Goal: Task Accomplishment & Management: Manage account settings

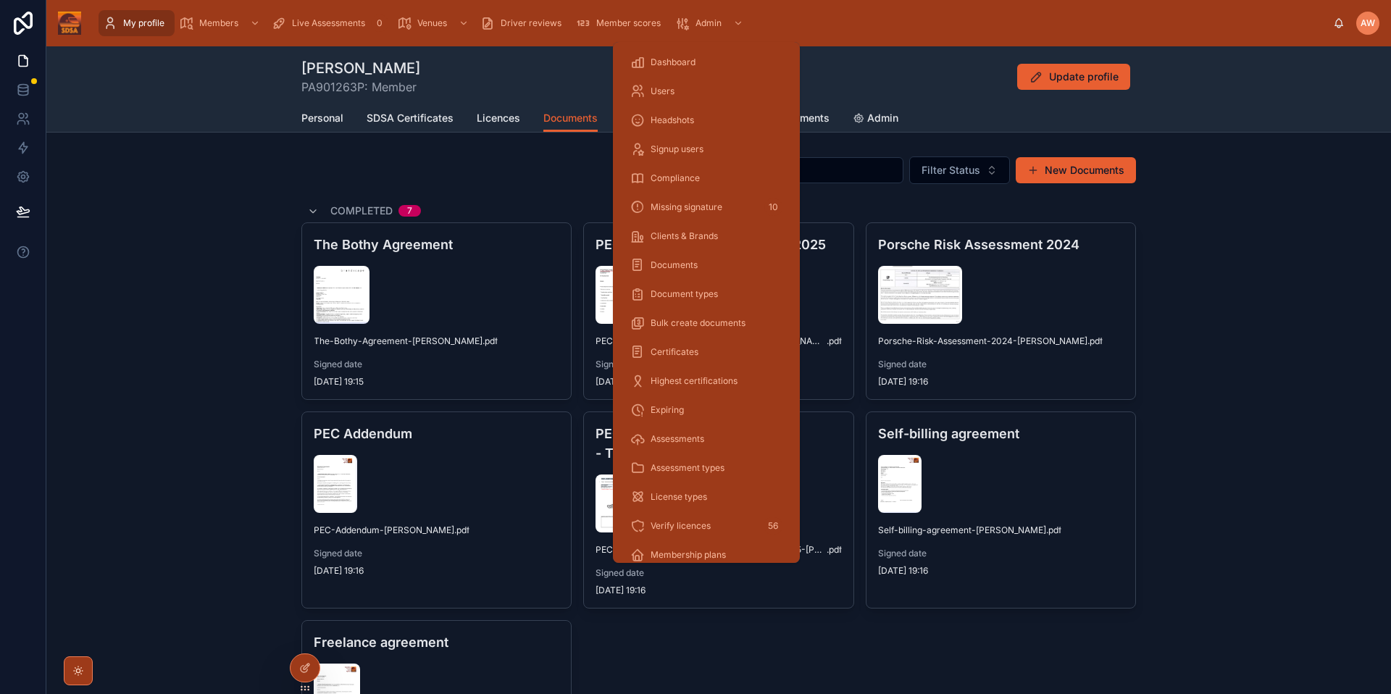
click at [704, 27] on span "Admin" at bounding box center [708, 23] width 26 height 12
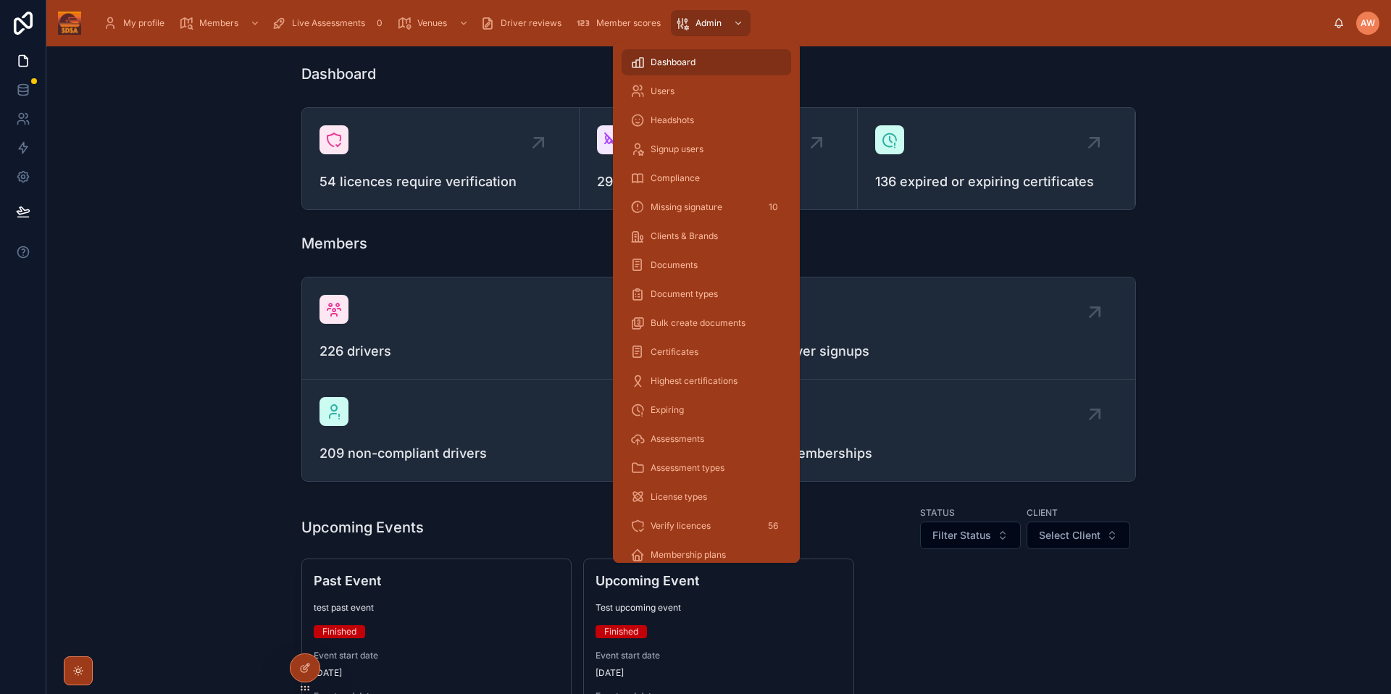
click at [675, 87] on div "Users" at bounding box center [706, 91] width 152 height 23
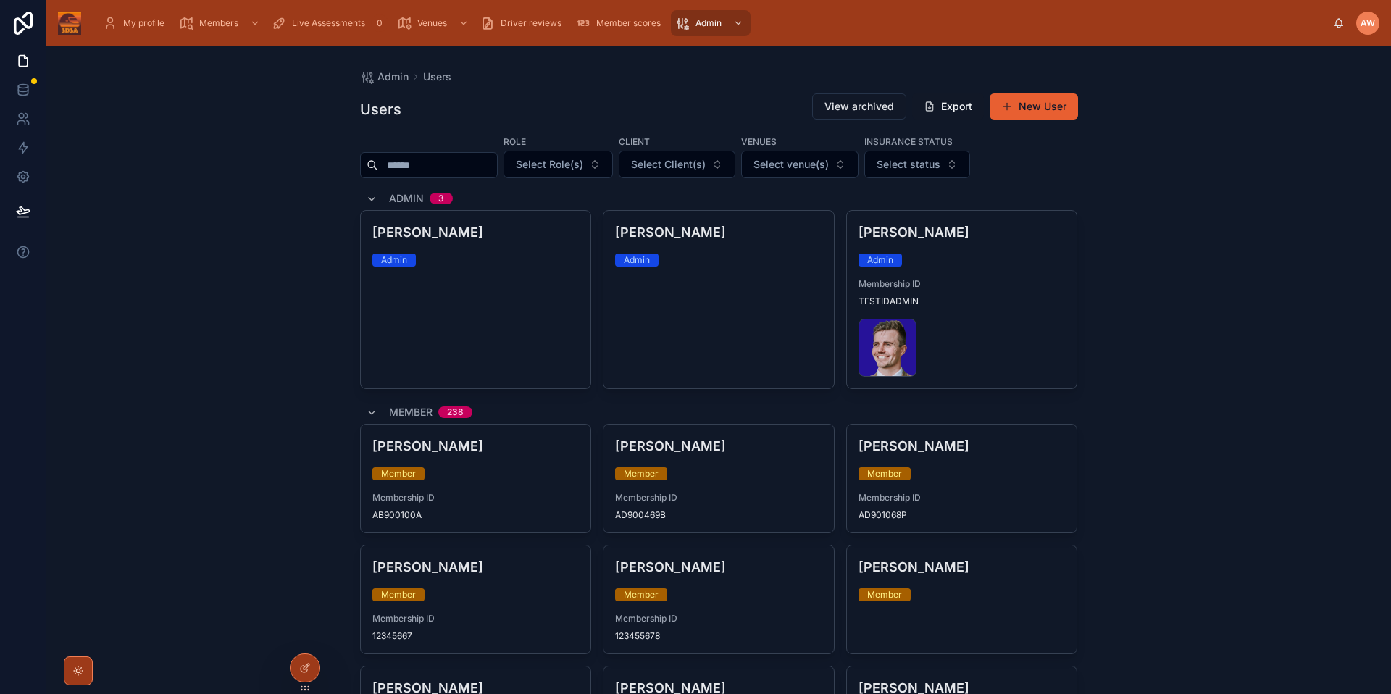
click at [475, 172] on input "text" at bounding box center [437, 165] width 119 height 20
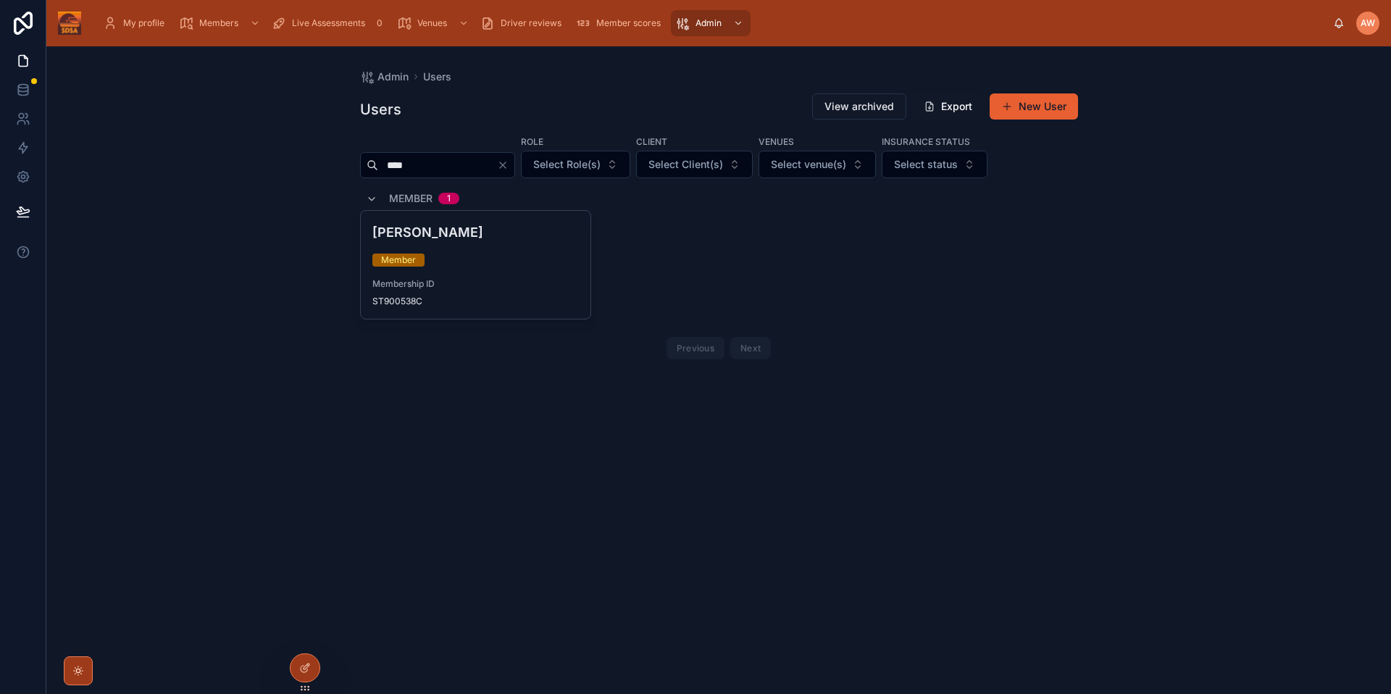
type input "****"
click at [538, 292] on div "Membership ID ST900538C" at bounding box center [475, 292] width 207 height 29
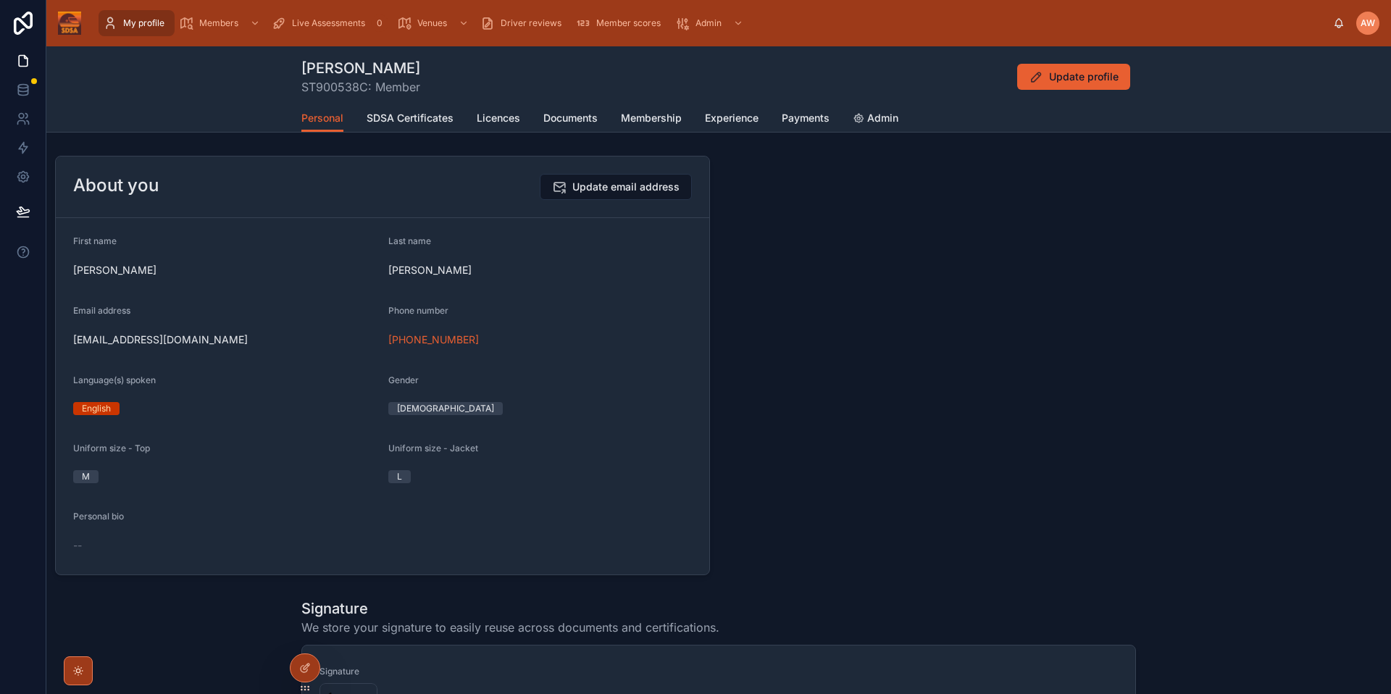
click at [882, 120] on span "Admin" at bounding box center [882, 118] width 31 height 14
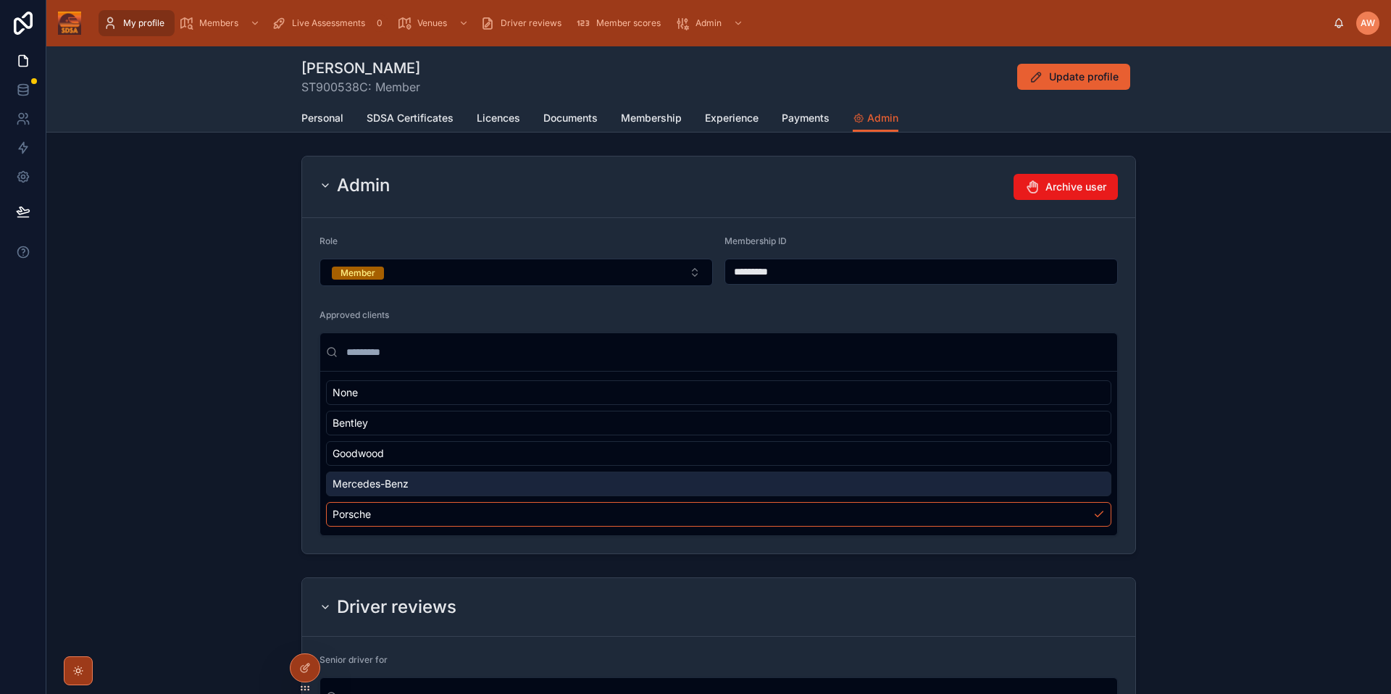
click at [794, 117] on span "Payments" at bounding box center [806, 118] width 48 height 14
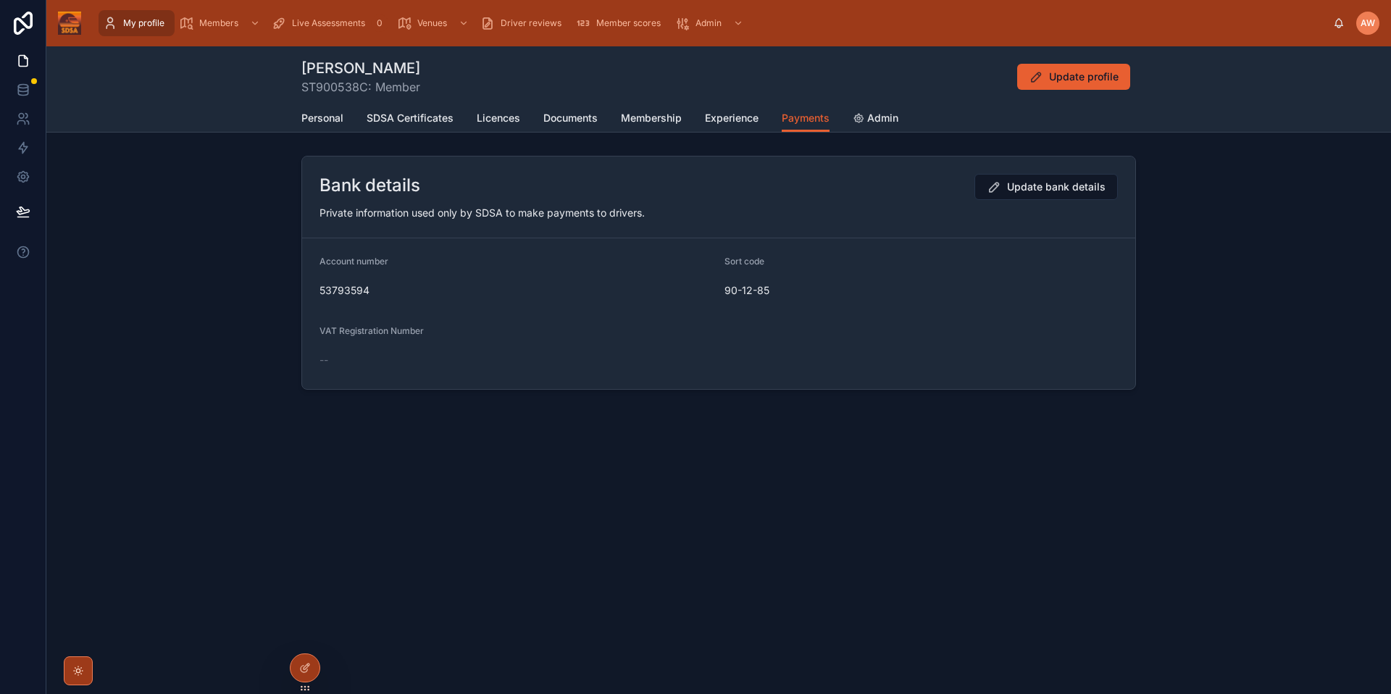
click at [741, 121] on span "Experience" at bounding box center [732, 118] width 54 height 14
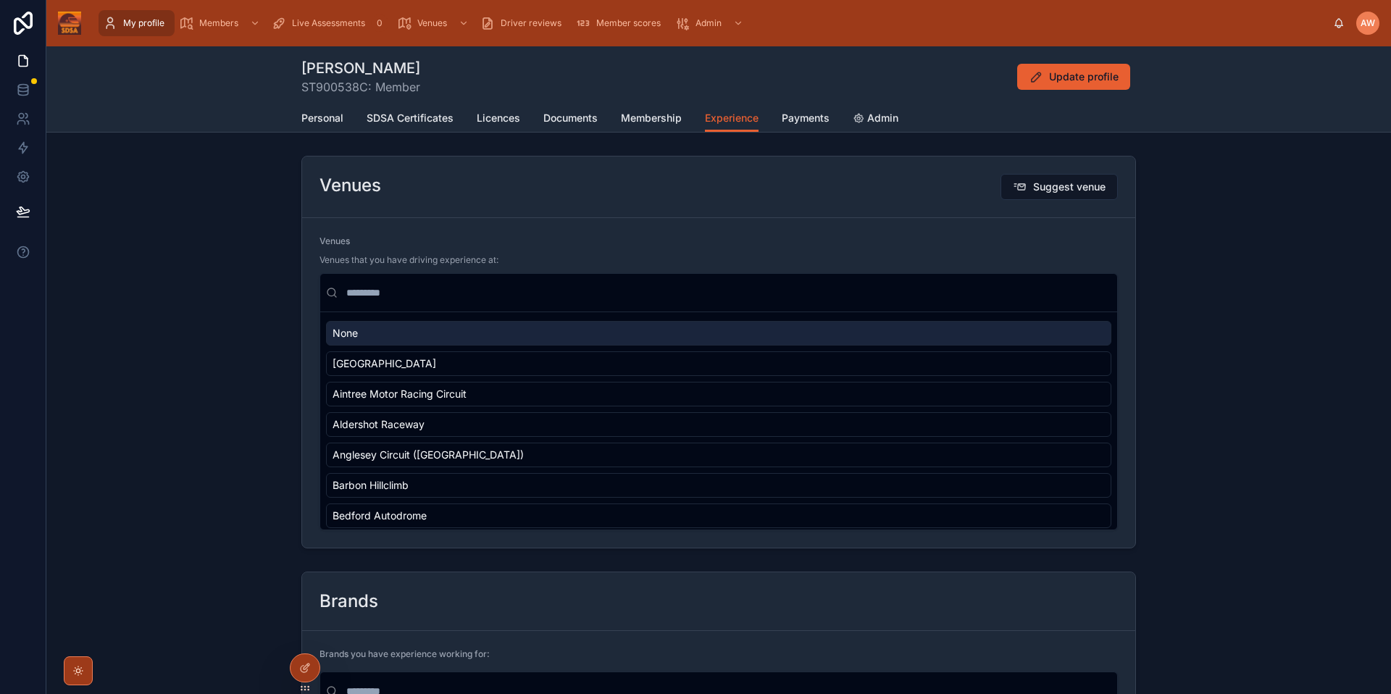
click at [630, 117] on span "Membership" at bounding box center [651, 118] width 61 height 14
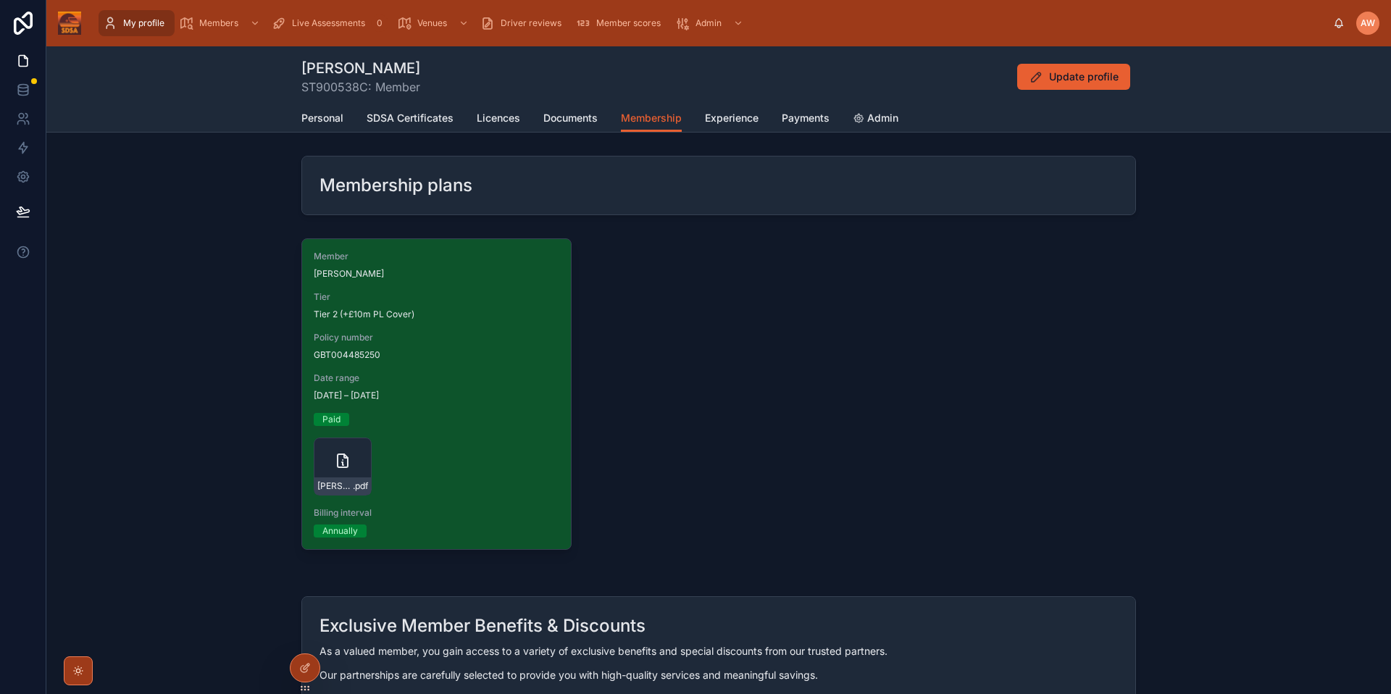
click at [730, 120] on span "Experience" at bounding box center [732, 118] width 54 height 14
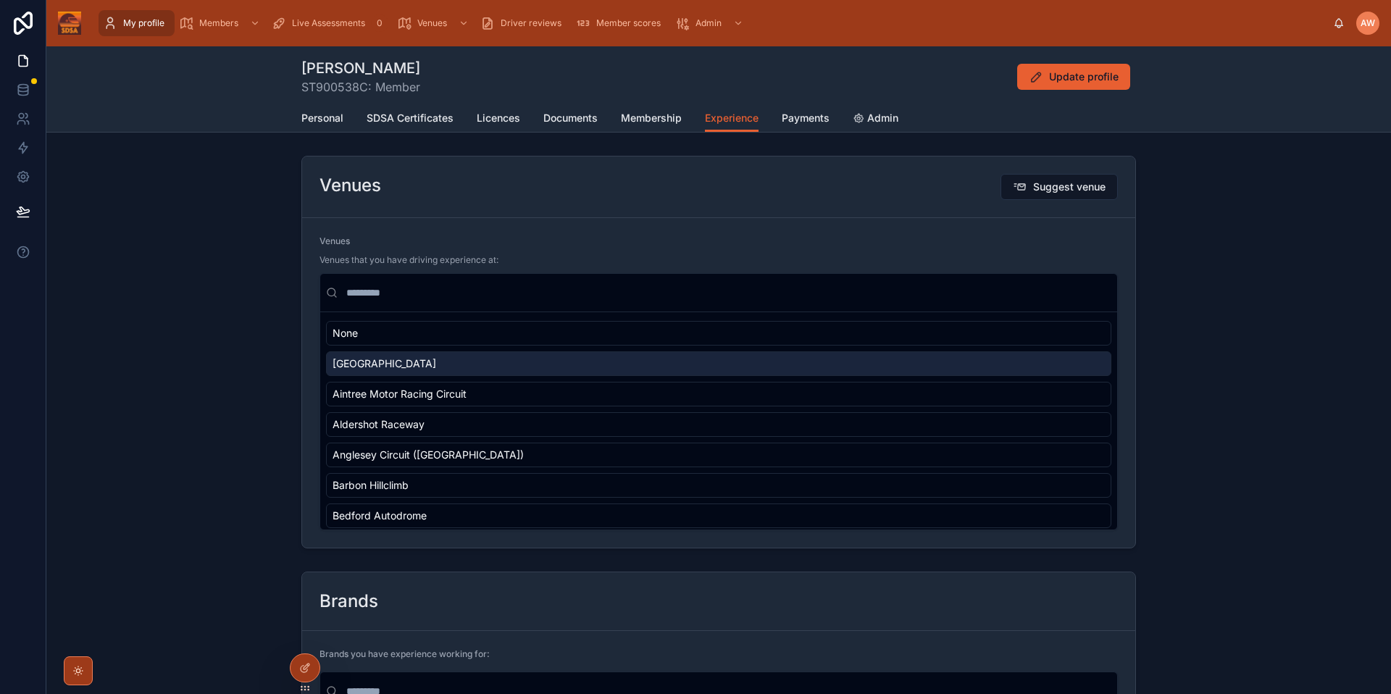
click at [562, 108] on link "Documents" at bounding box center [570, 119] width 54 height 29
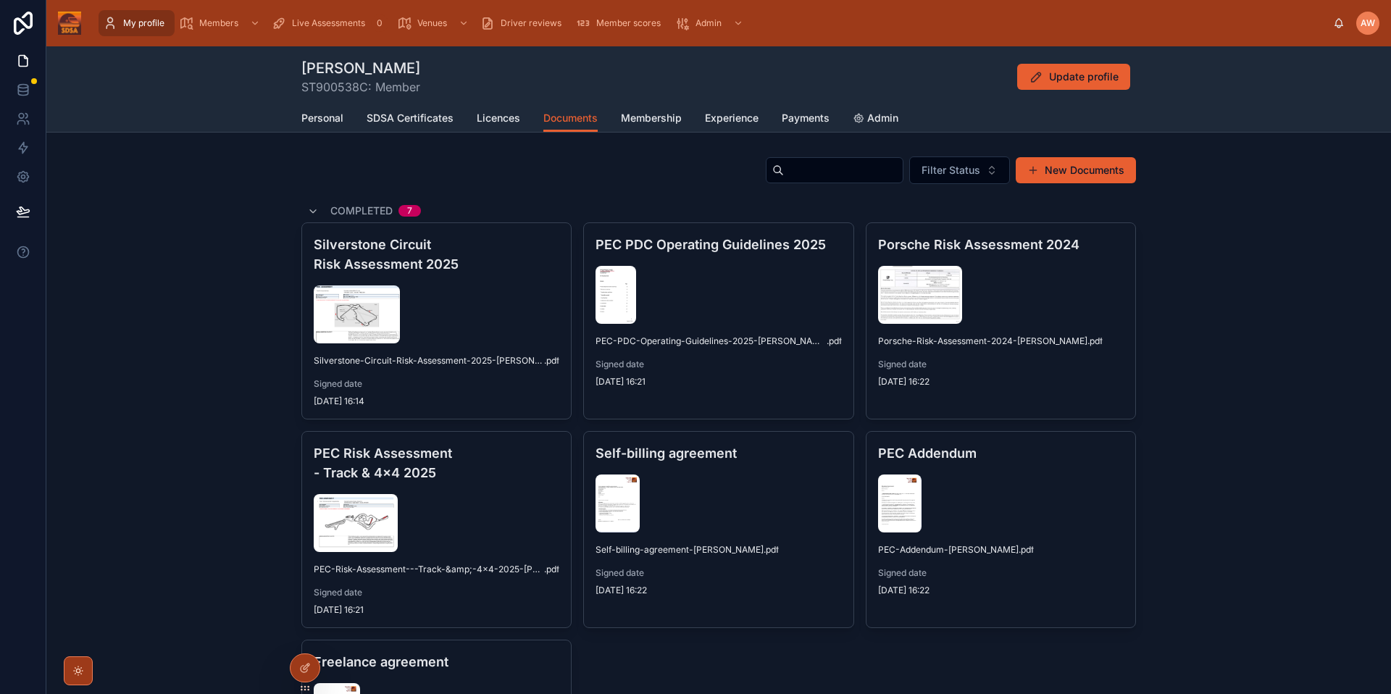
click at [506, 117] on span "Licences" at bounding box center [498, 118] width 43 height 14
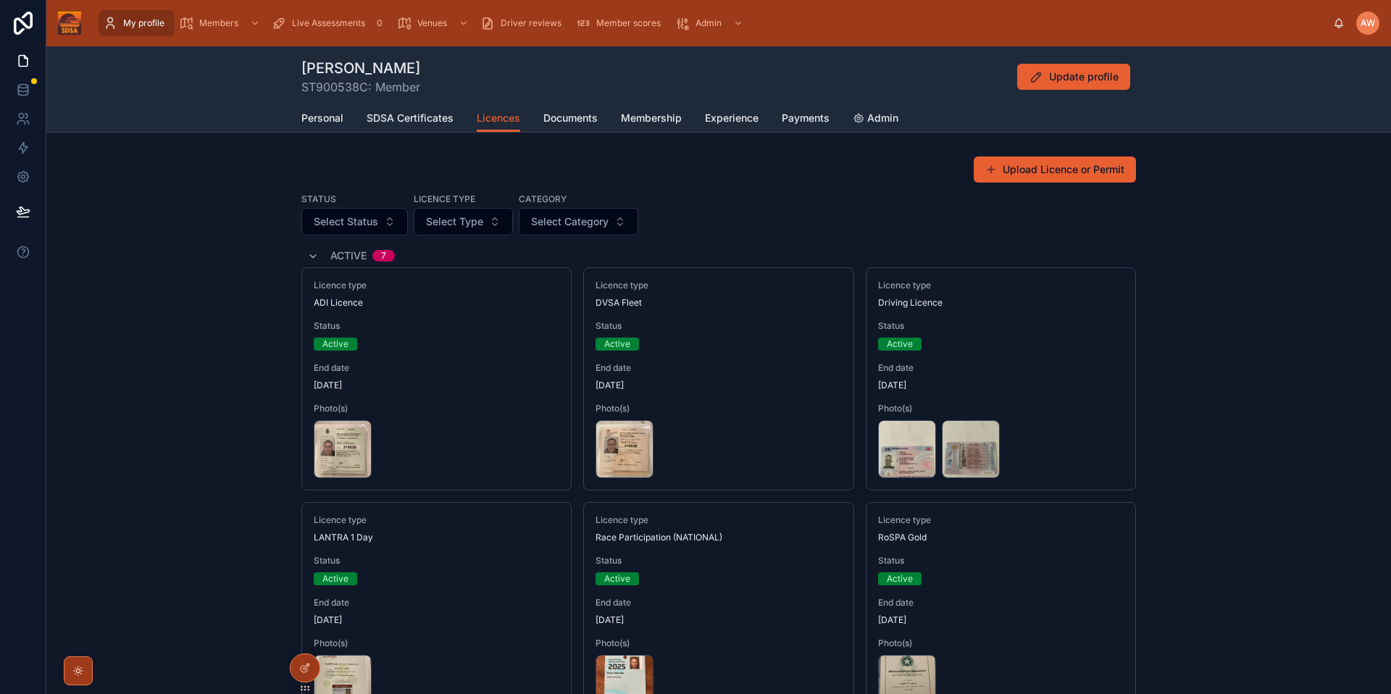
click at [430, 114] on span "SDSA Certificates" at bounding box center [410, 118] width 87 height 14
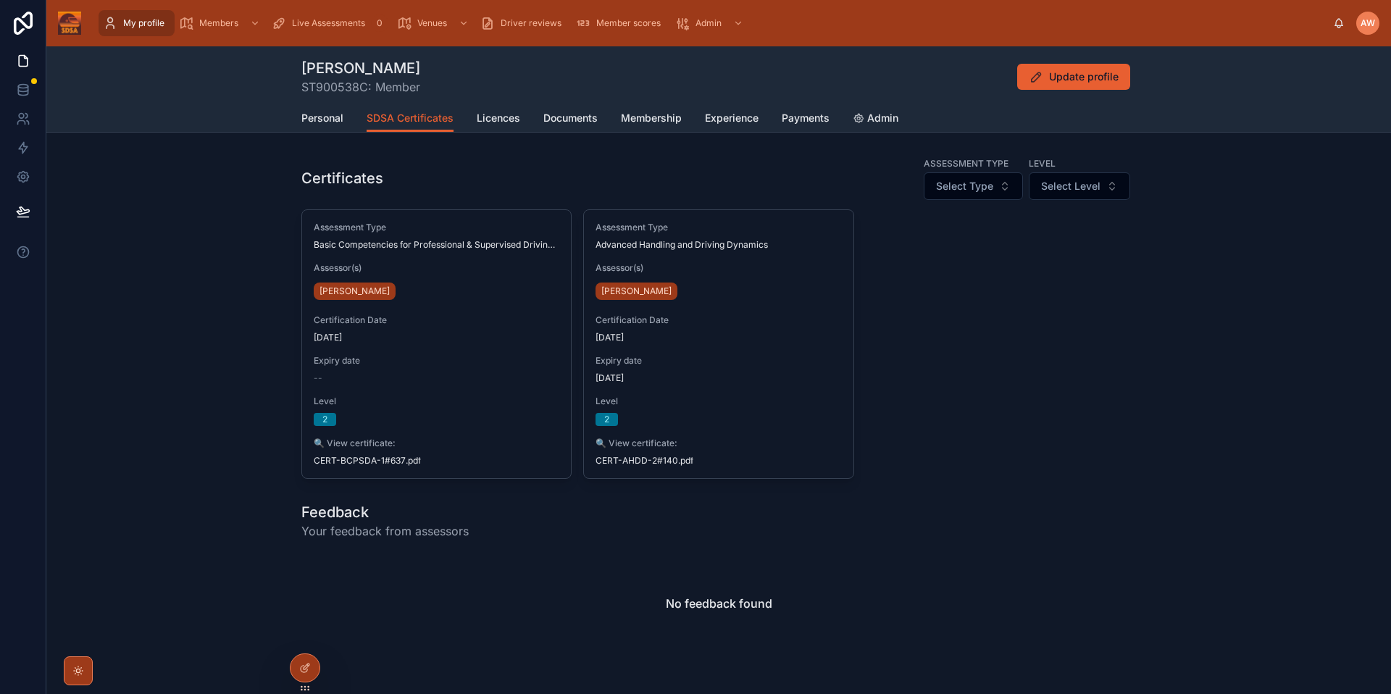
click at [329, 114] on span "Personal" at bounding box center [322, 118] width 42 height 14
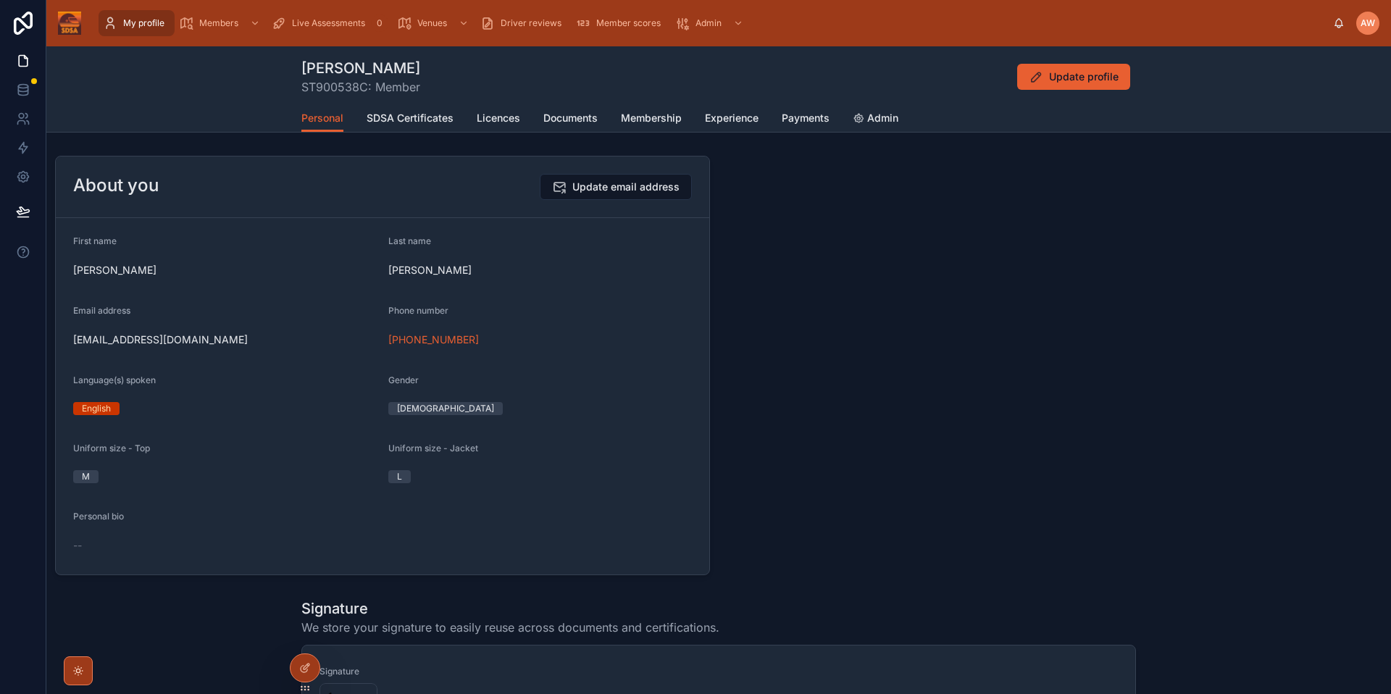
click at [877, 122] on span "Admin" at bounding box center [882, 118] width 31 height 14
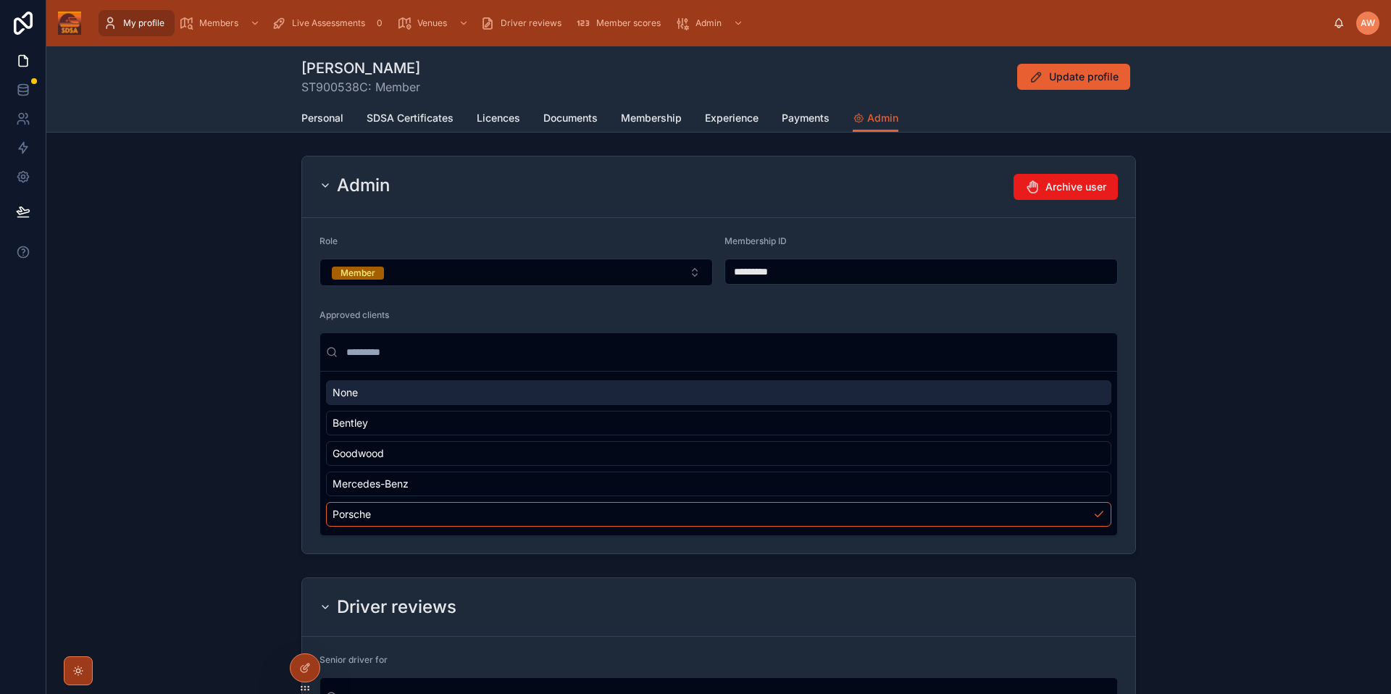
click at [824, 119] on span "Payments" at bounding box center [806, 118] width 48 height 14
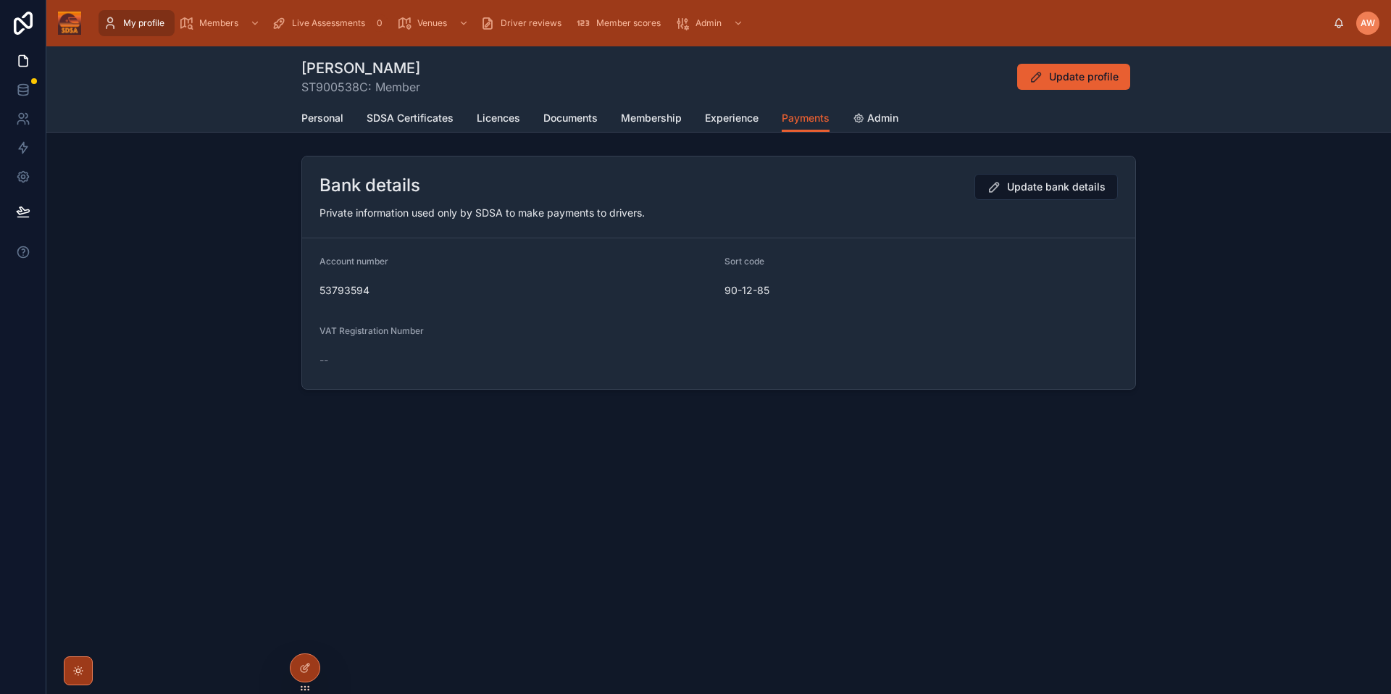
click at [733, 123] on span "Experience" at bounding box center [732, 118] width 54 height 14
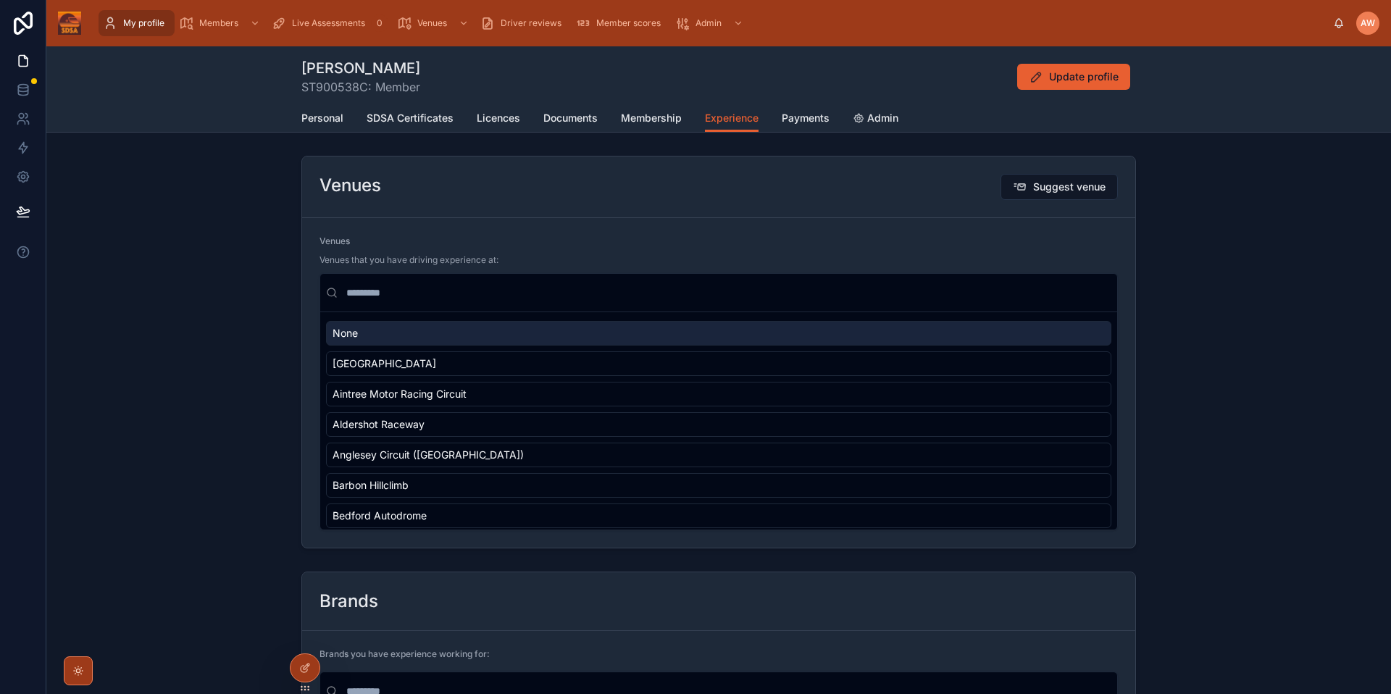
scroll to position [50, 0]
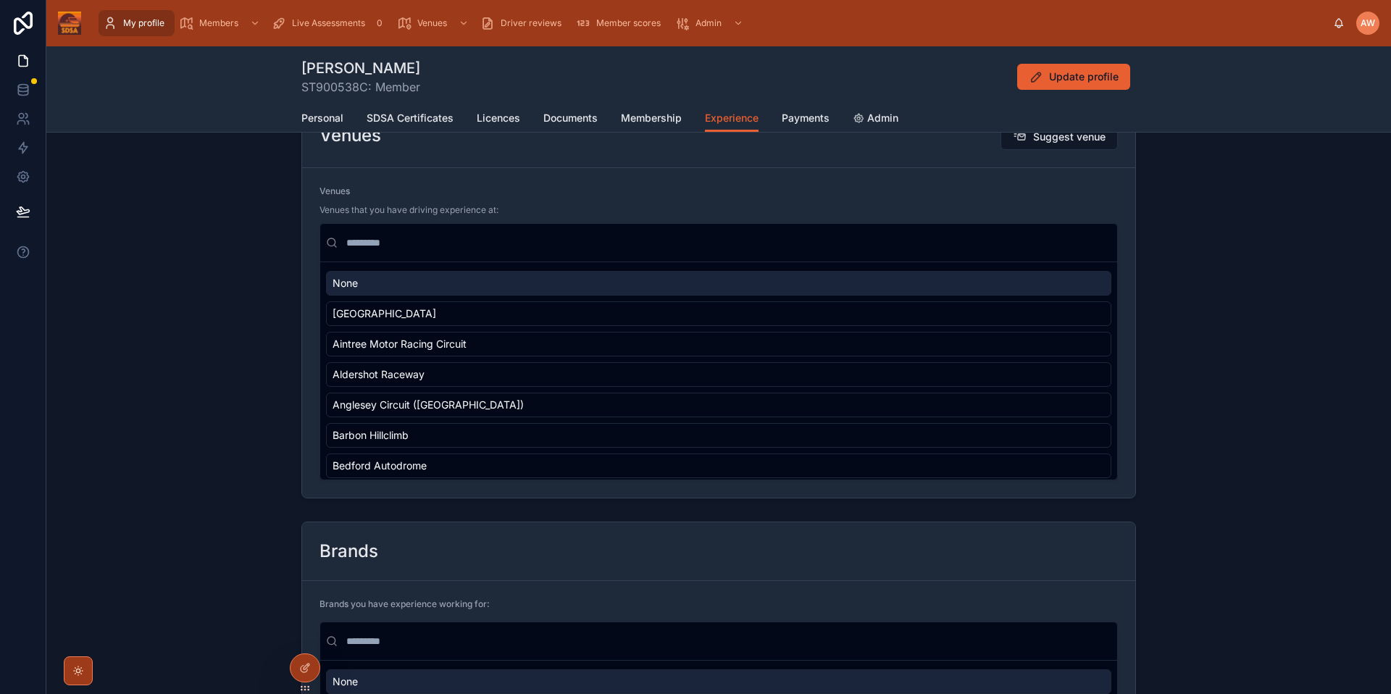
click at [629, 121] on span "Membership" at bounding box center [651, 118] width 61 height 14
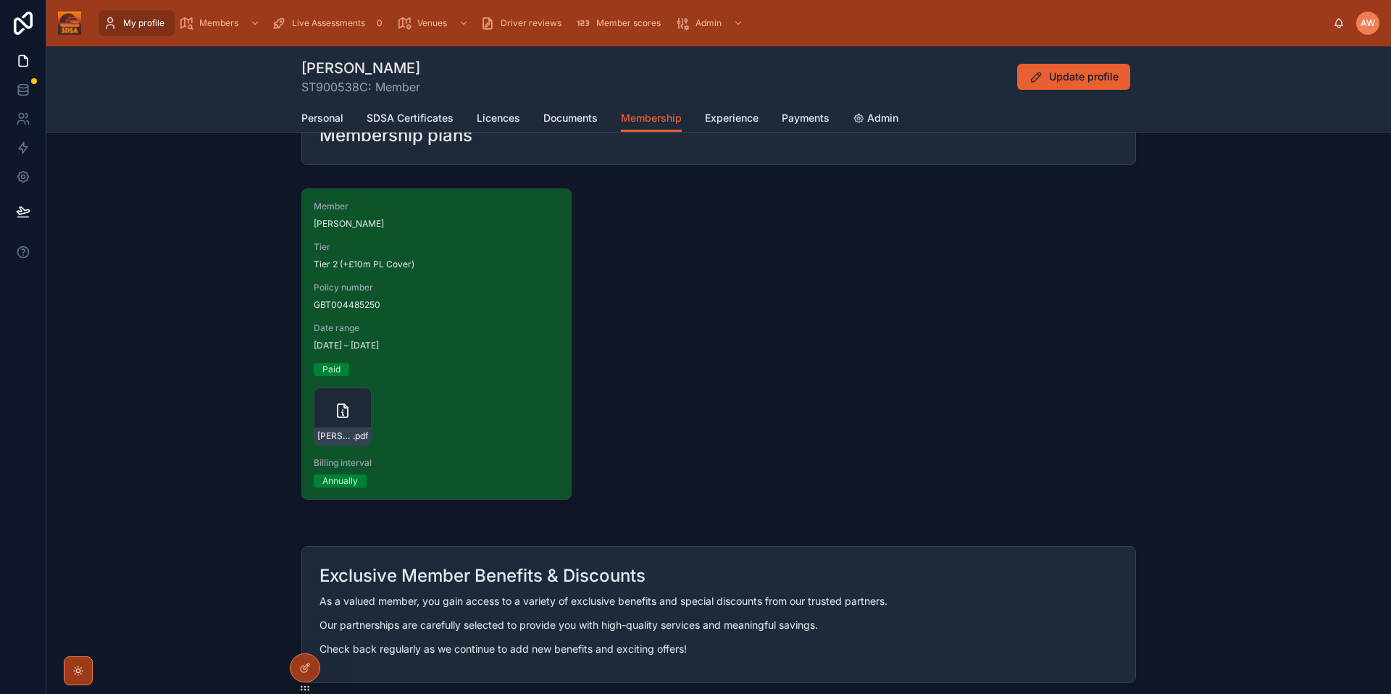
click at [549, 117] on span "Documents" at bounding box center [570, 118] width 54 height 14
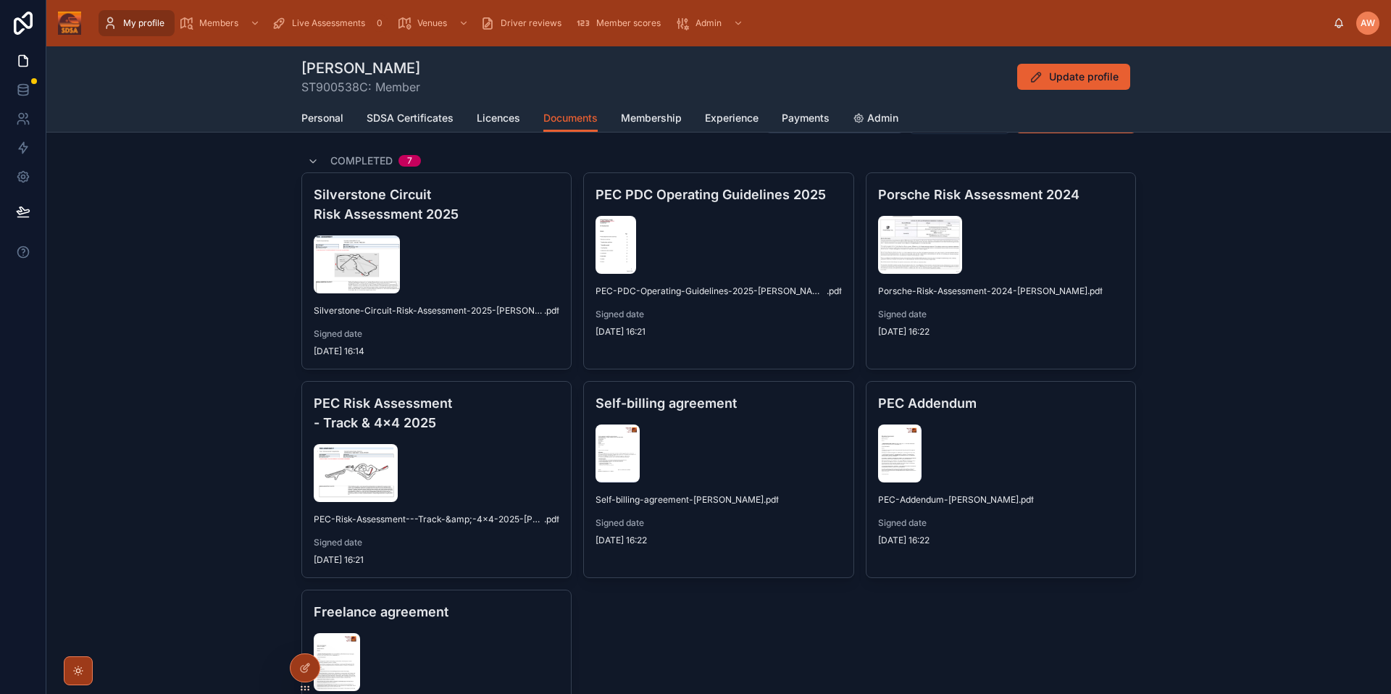
click at [495, 117] on span "Licences" at bounding box center [498, 118] width 43 height 14
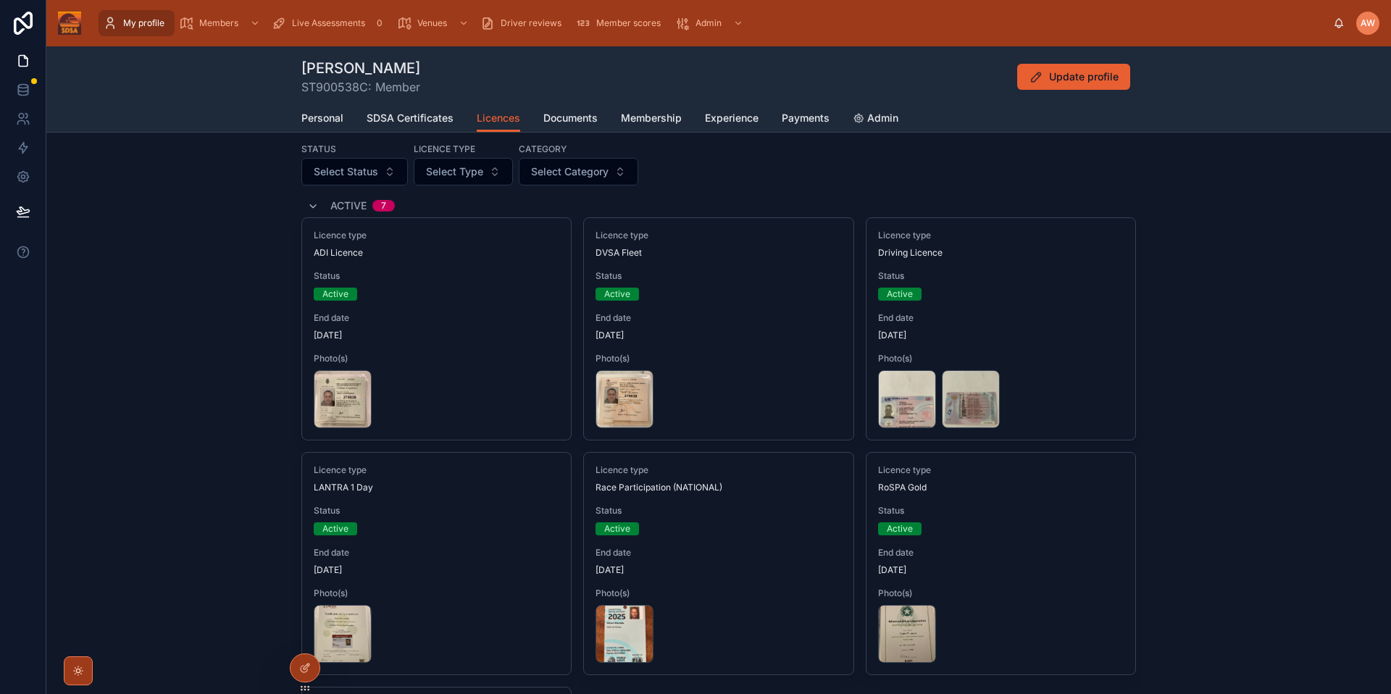
click at [373, 117] on span "SDSA Certificates" at bounding box center [410, 118] width 87 height 14
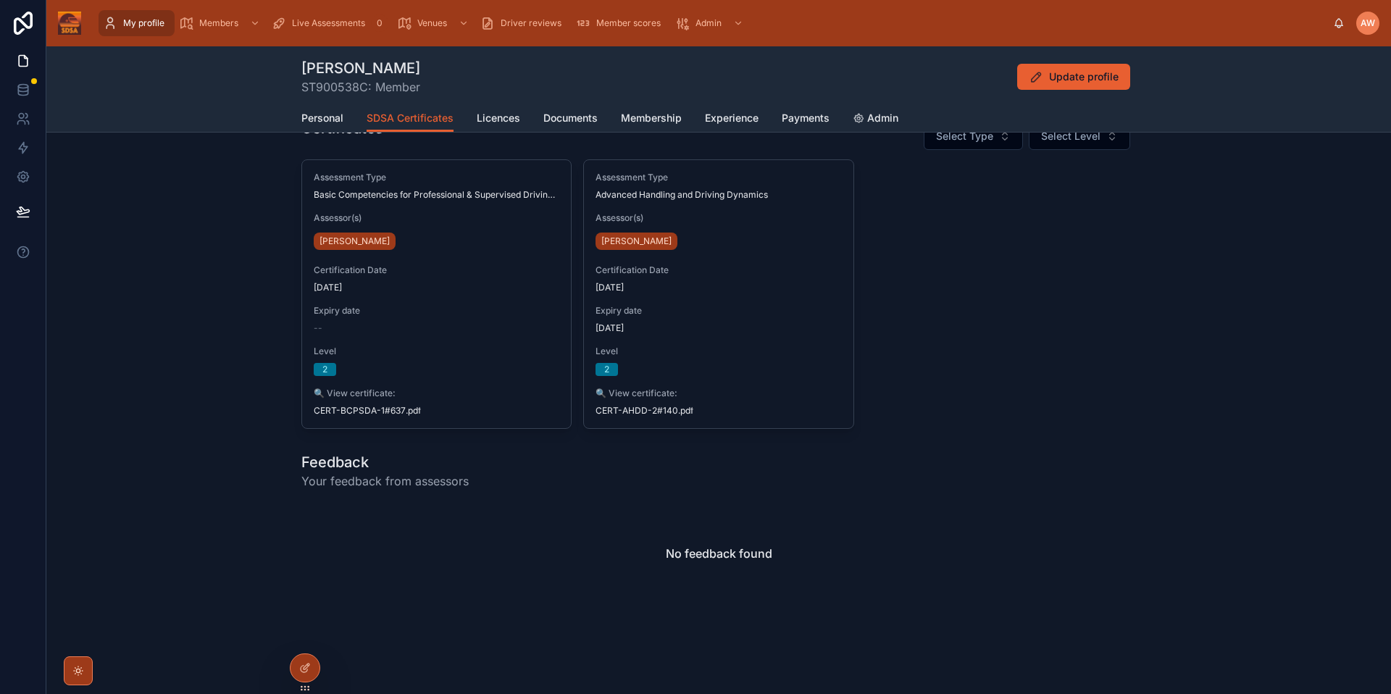
click at [301, 114] on span "Personal" at bounding box center [322, 118] width 42 height 14
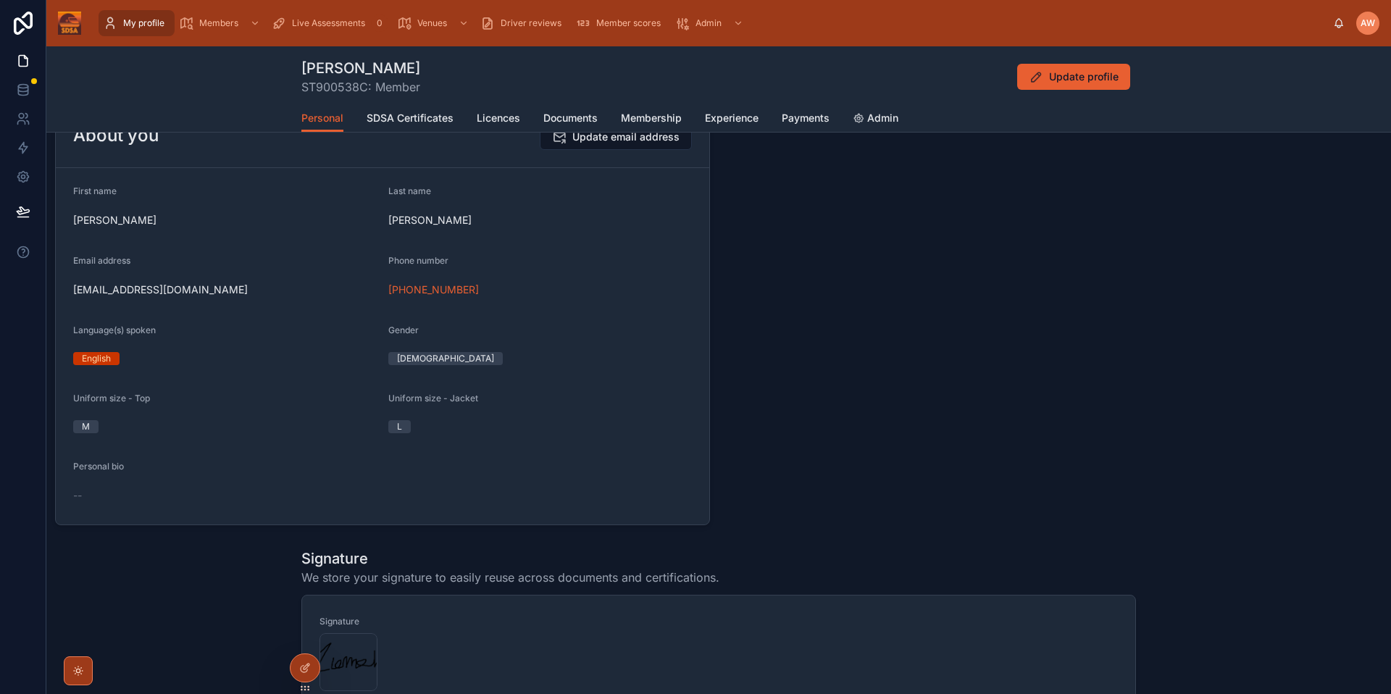
scroll to position [50, 0]
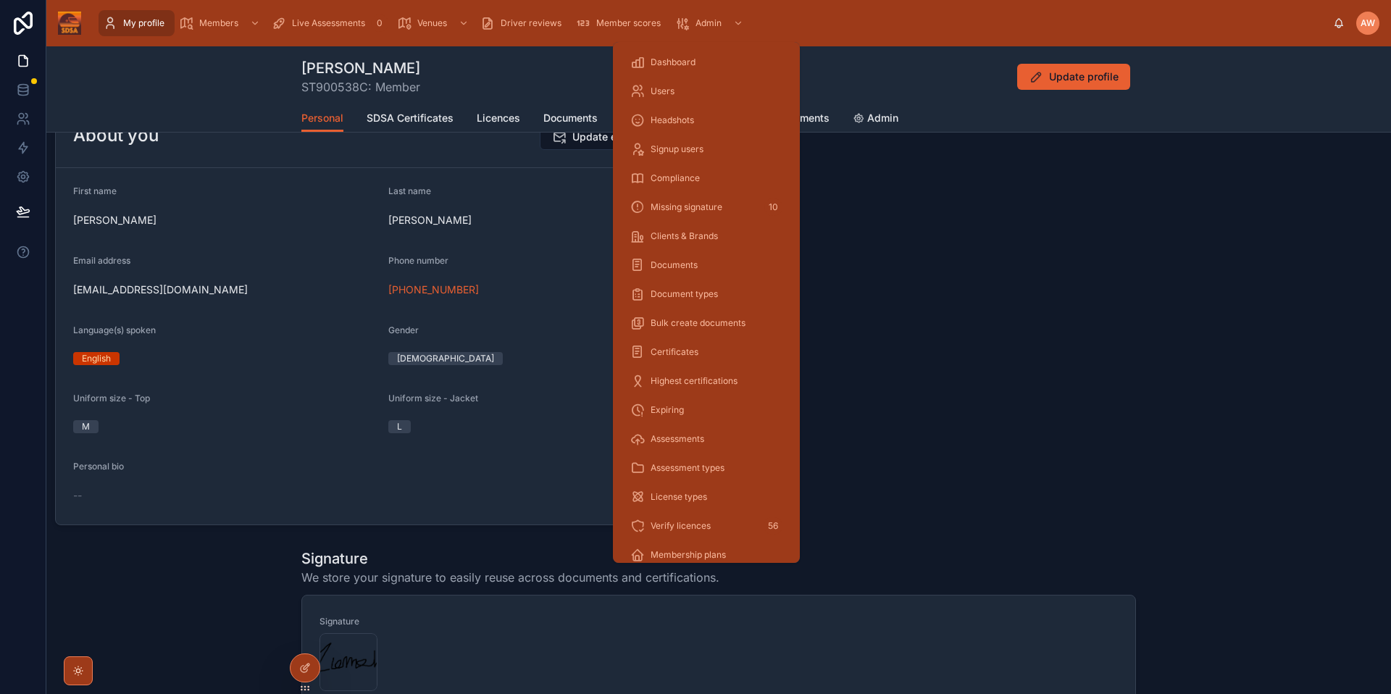
click at [711, 28] on span "Admin" at bounding box center [708, 23] width 26 height 12
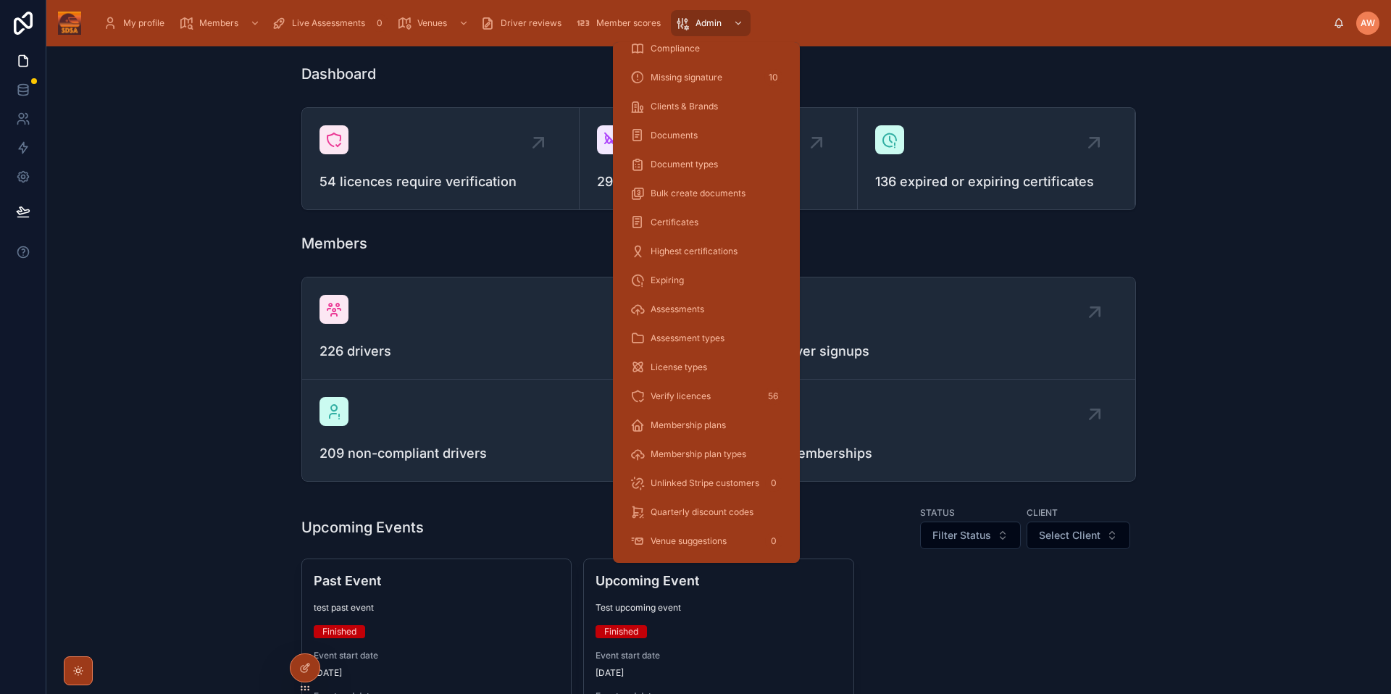
scroll to position [121, 0]
click at [684, 406] on span "Verify licences" at bounding box center [681, 405] width 60 height 12
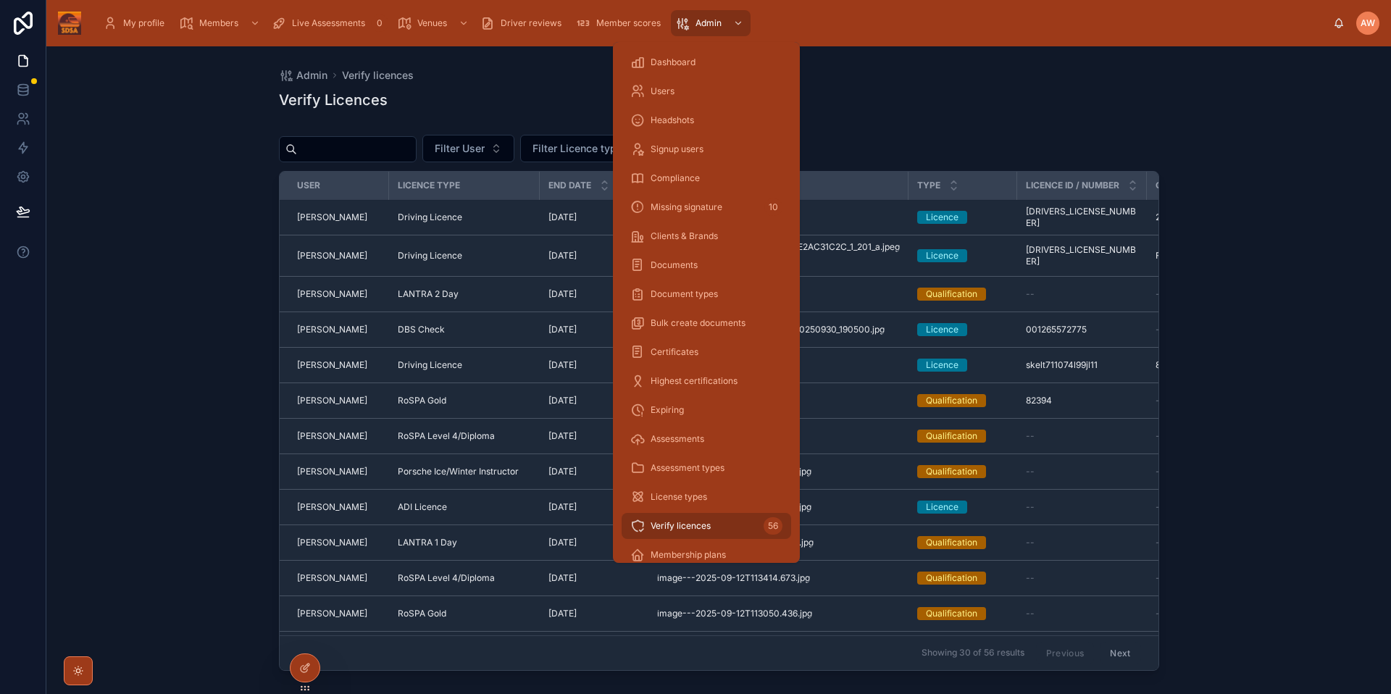
click at [695, 87] on div "Users" at bounding box center [706, 91] width 152 height 23
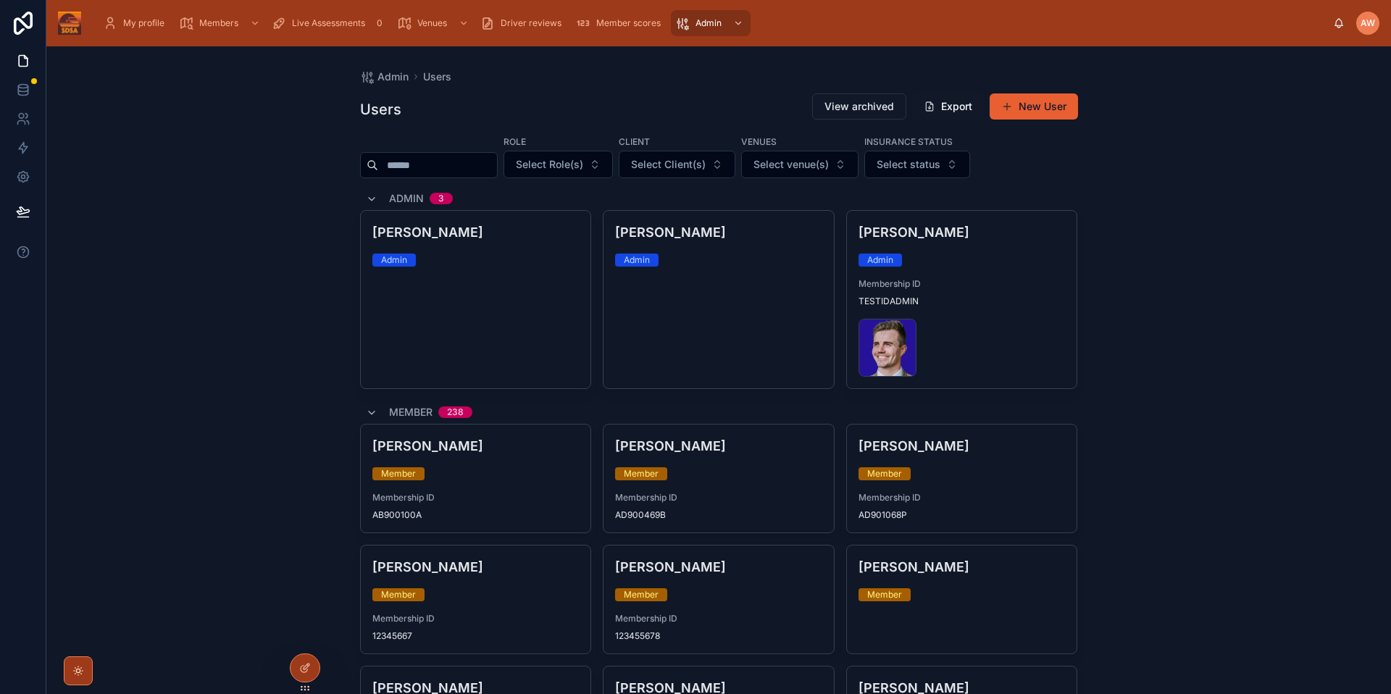
click at [467, 156] on input "text" at bounding box center [437, 165] width 119 height 20
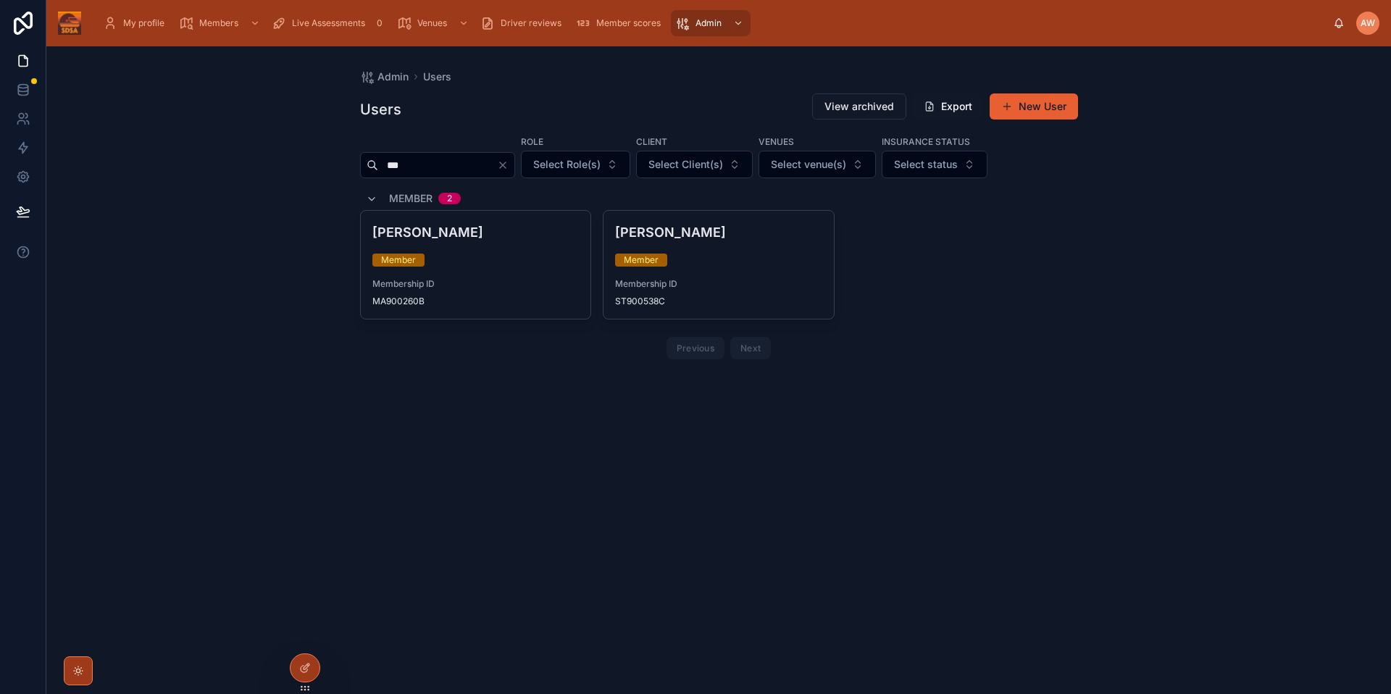
type input "***"
click at [739, 275] on div "[PERSON_NAME] Member Membership ID ST900538C" at bounding box center [718, 265] width 230 height 108
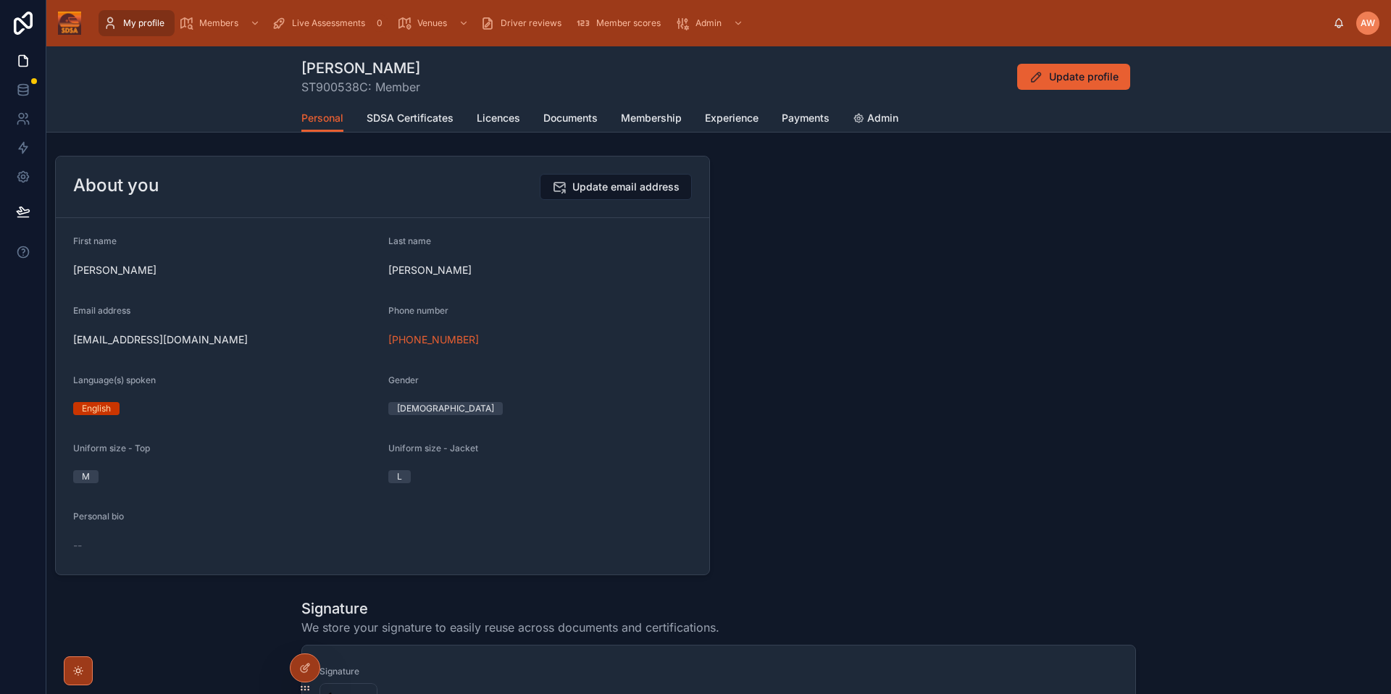
click at [1071, 70] on span "Update profile" at bounding box center [1084, 77] width 70 height 14
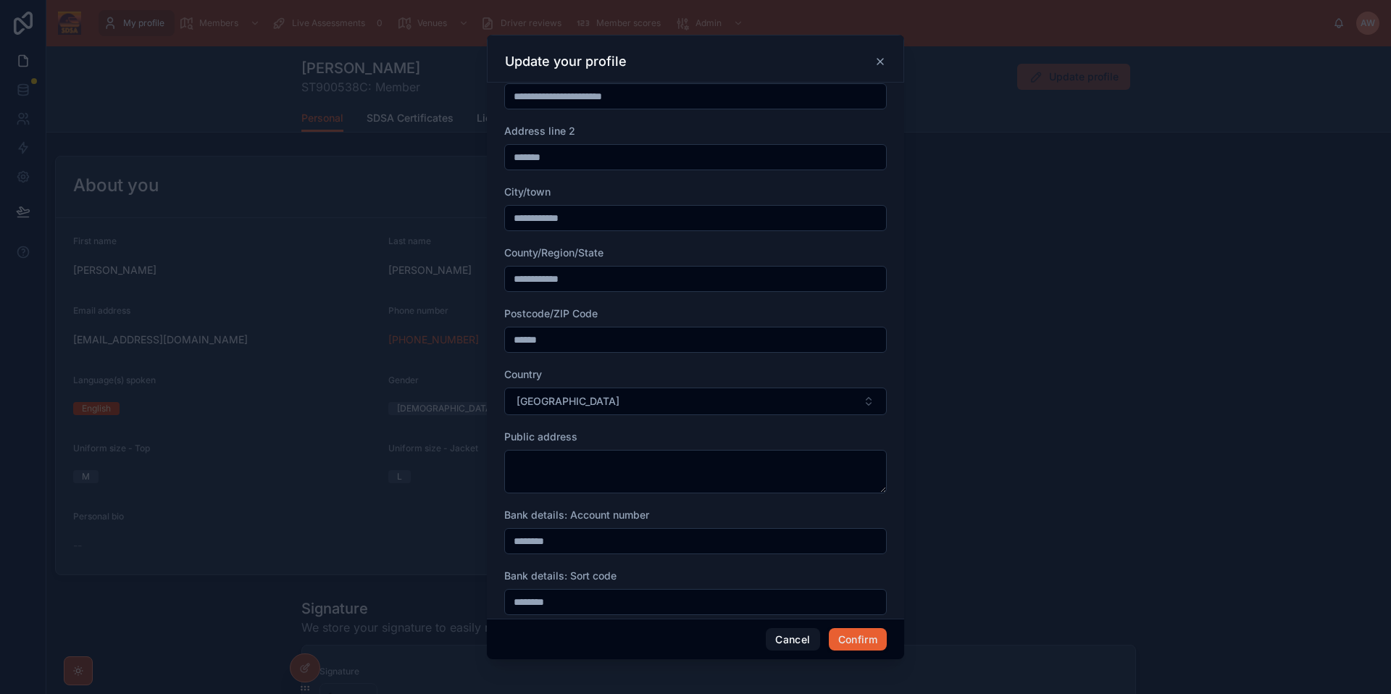
scroll to position [600, 0]
click at [882, 60] on icon at bounding box center [880, 62] width 12 height 12
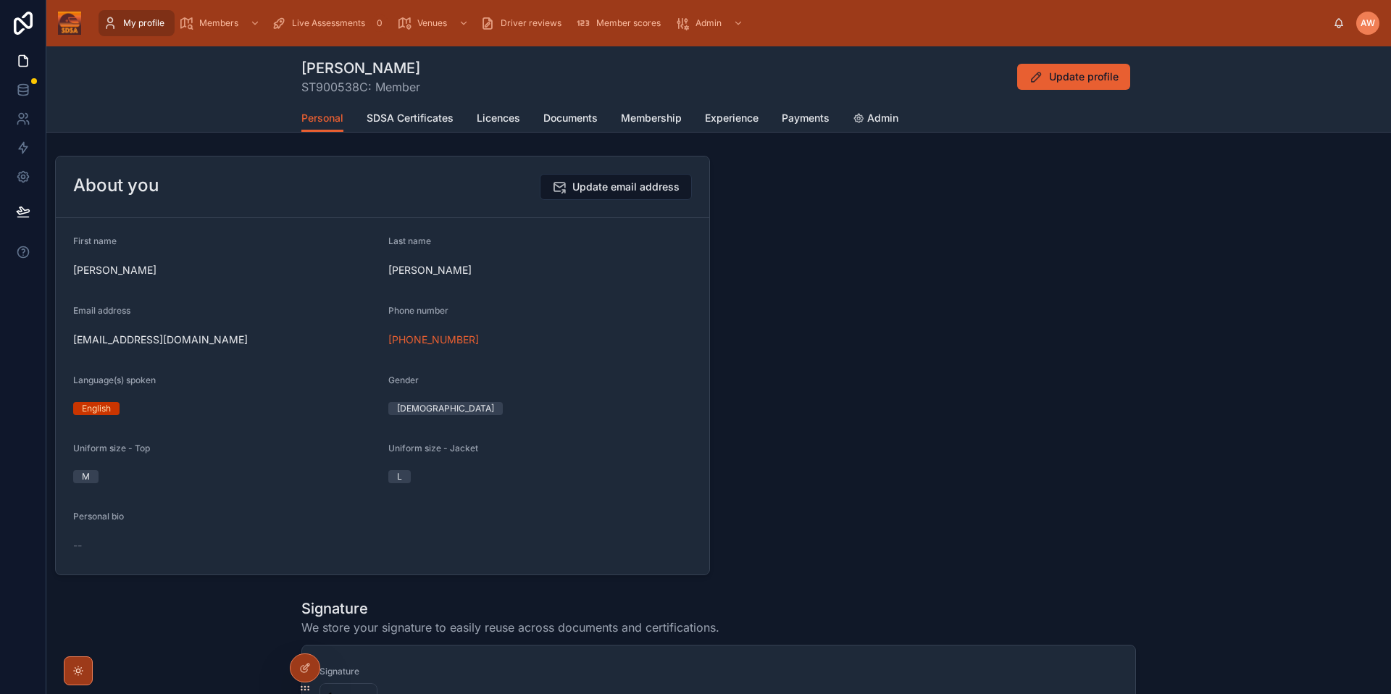
click at [1102, 82] on span "Update profile" at bounding box center [1084, 77] width 70 height 14
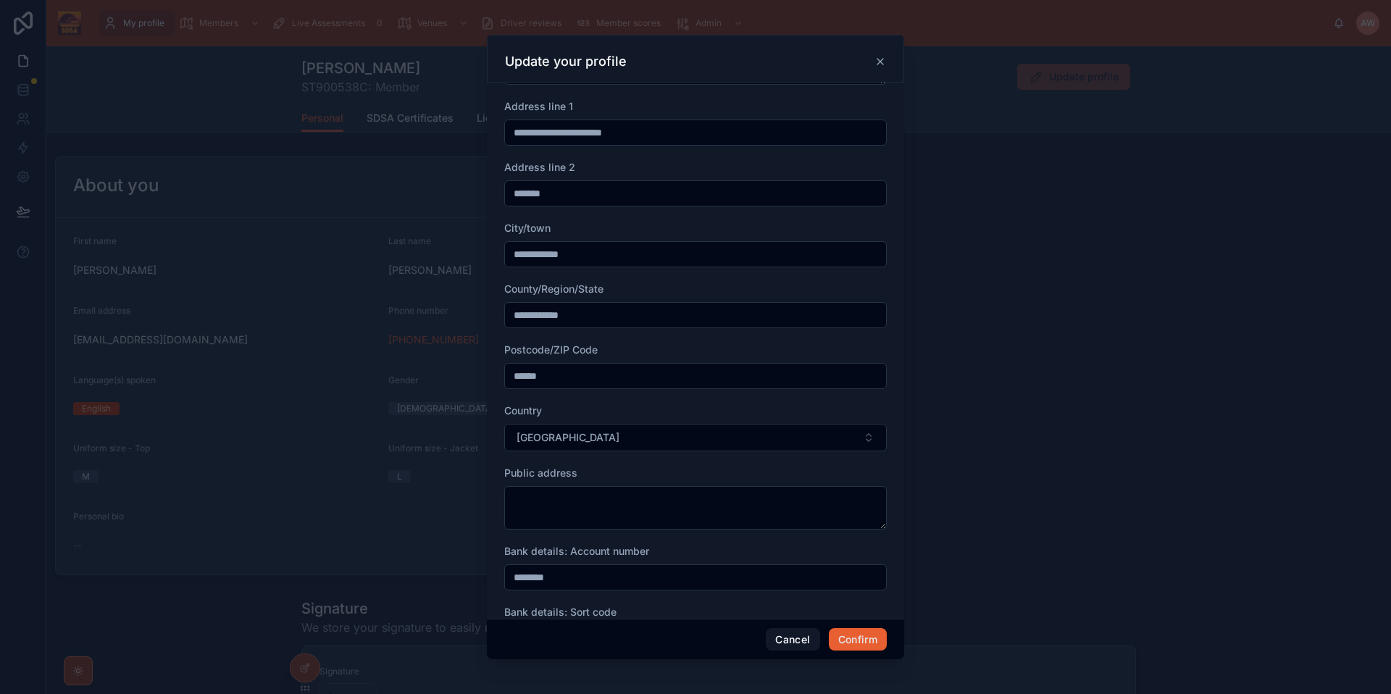
scroll to position [553, 0]
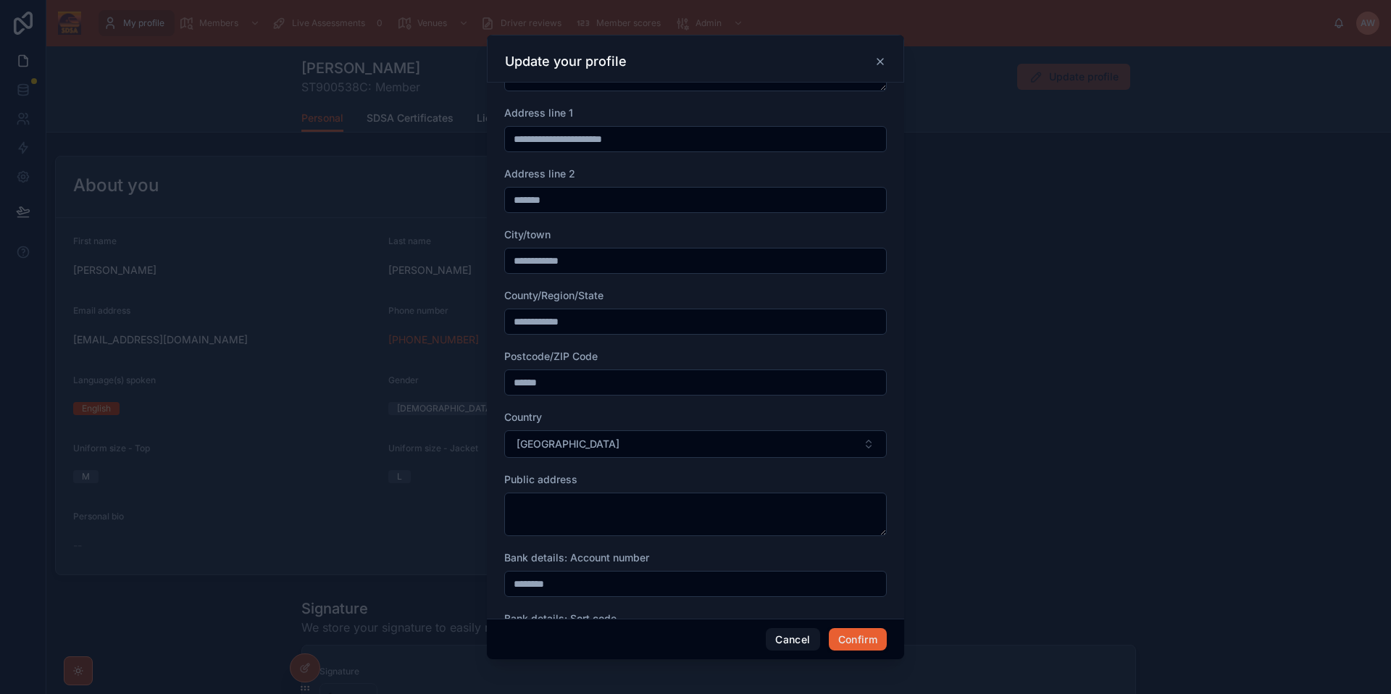
click at [879, 64] on icon at bounding box center [880, 62] width 12 height 12
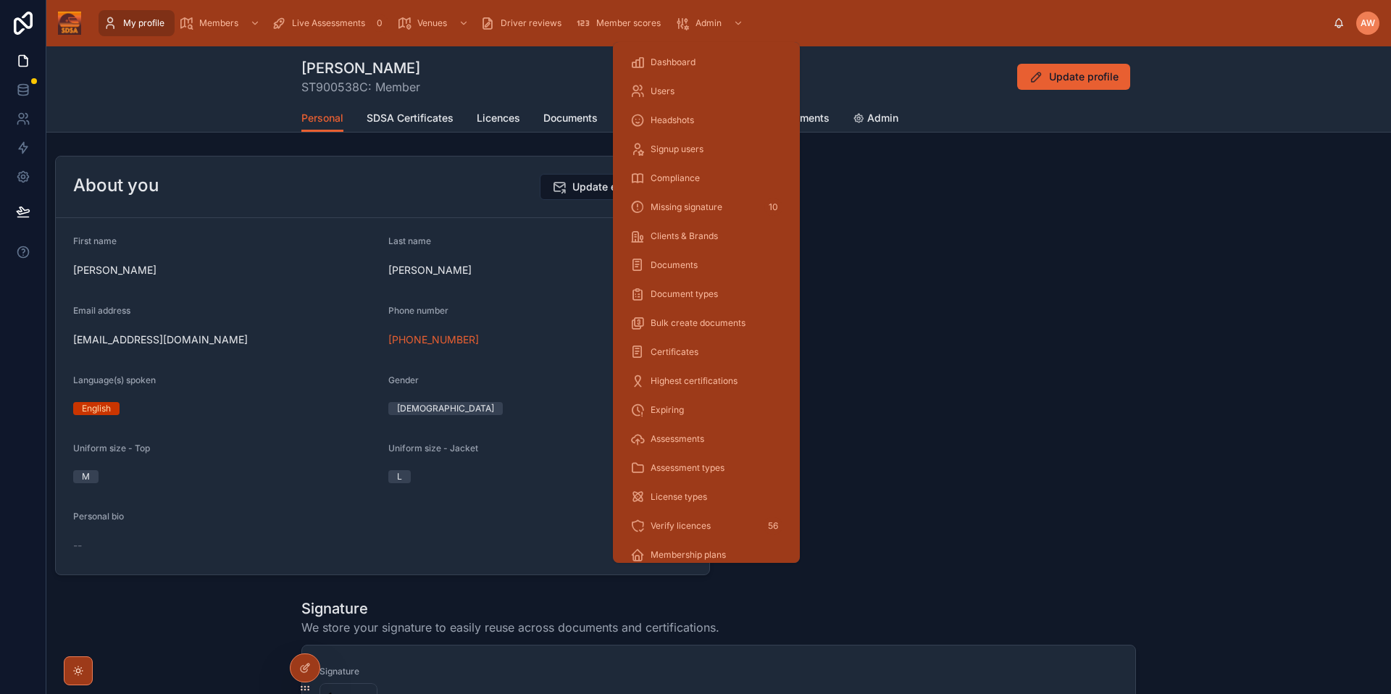
scroll to position [186, 0]
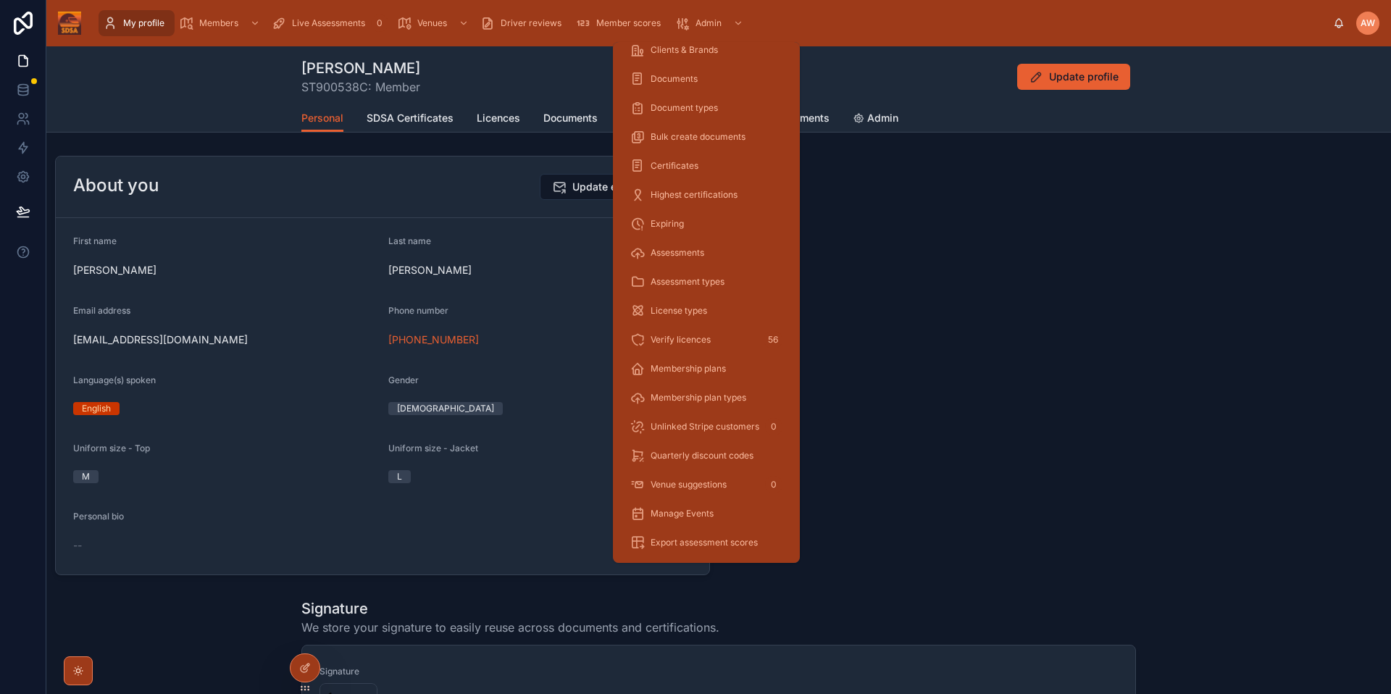
click at [714, 336] on div "Verify licences 56" at bounding box center [706, 339] width 152 height 23
